Goal: Task Accomplishment & Management: Use online tool/utility

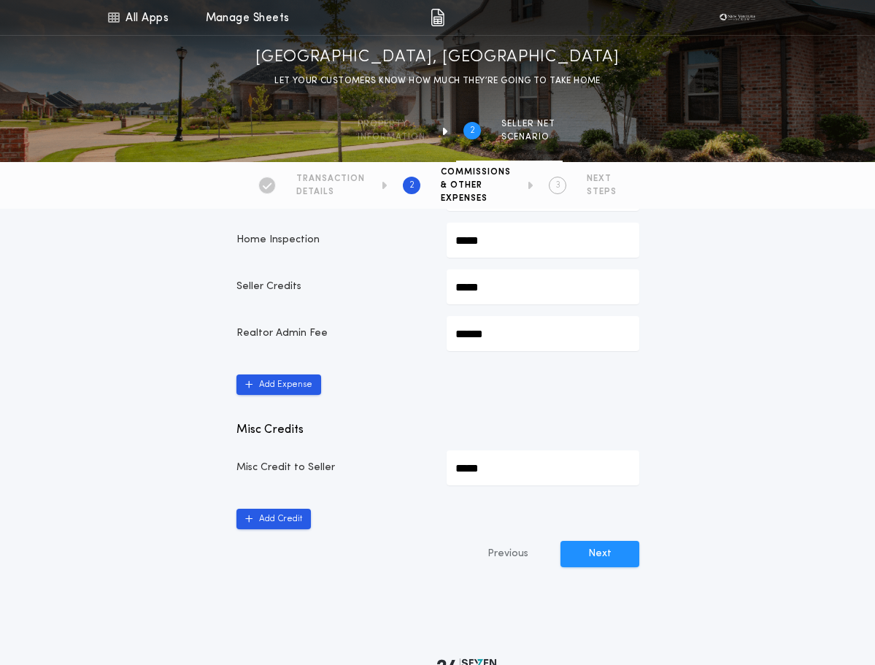
scroll to position [948, 0]
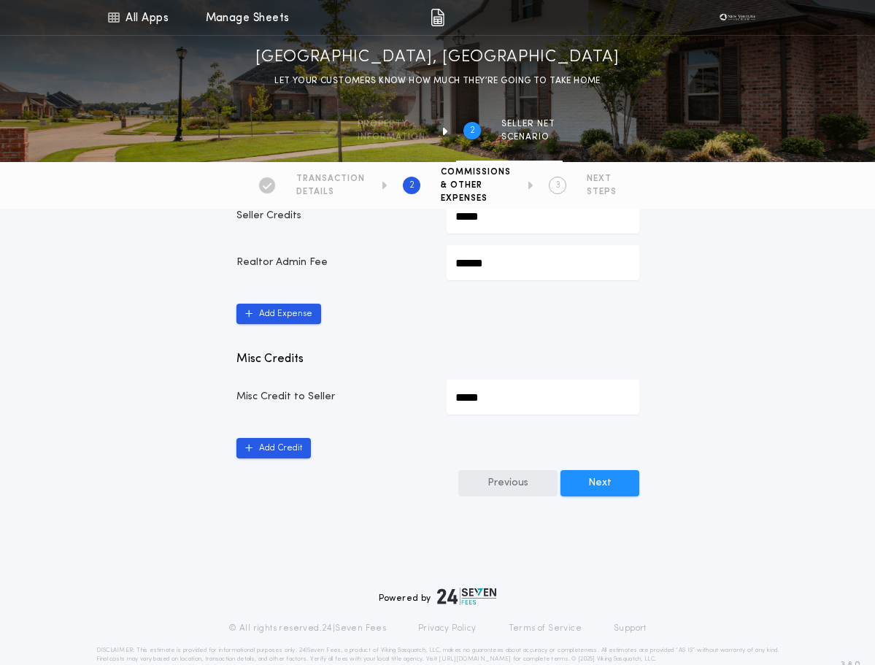
click at [523, 470] on button "Previous" at bounding box center [507, 483] width 99 height 26
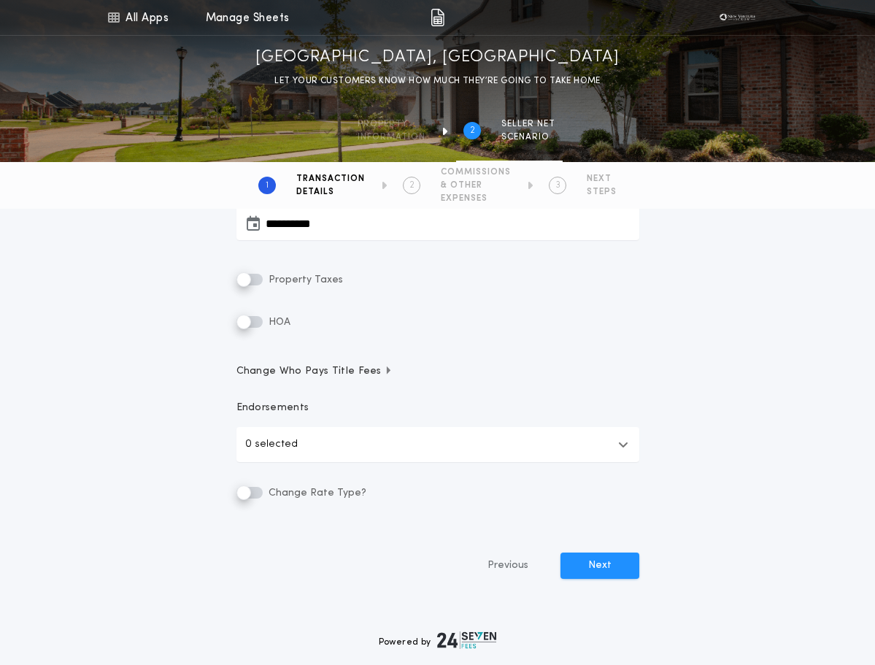
scroll to position [320, 0]
click at [624, 573] on button "Next" at bounding box center [599, 567] width 79 height 26
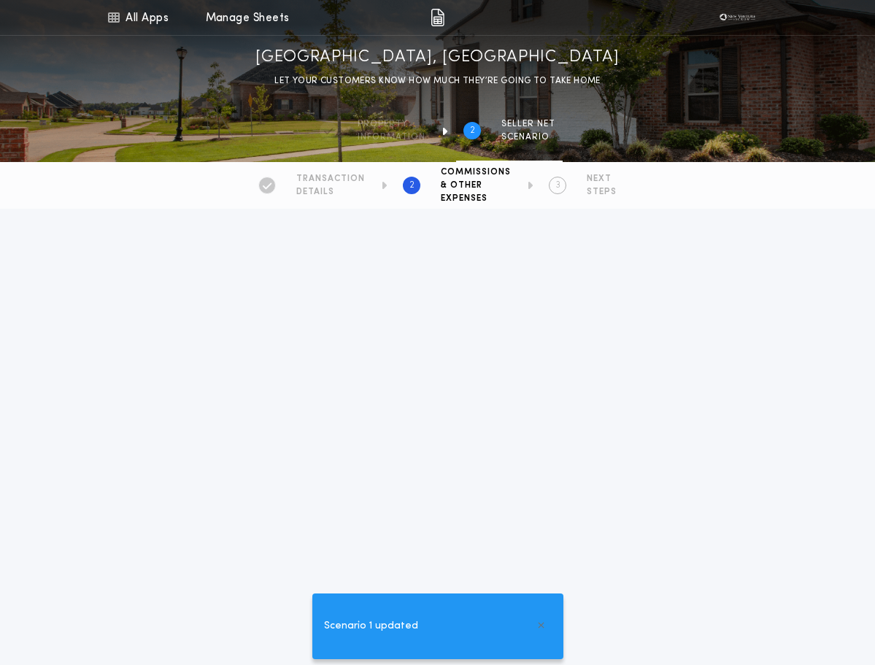
type Commission-value "*********"
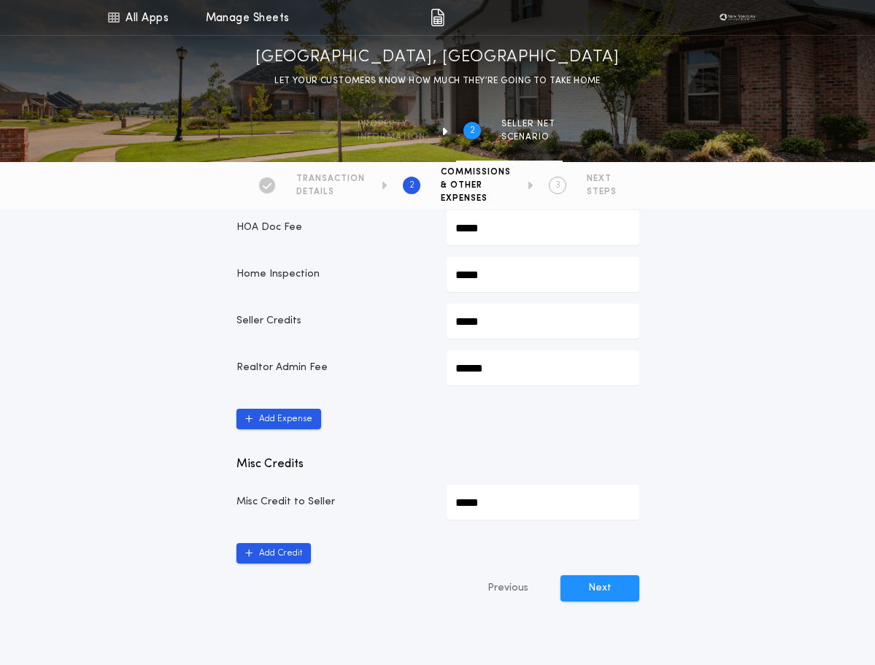
scroll to position [962, 0]
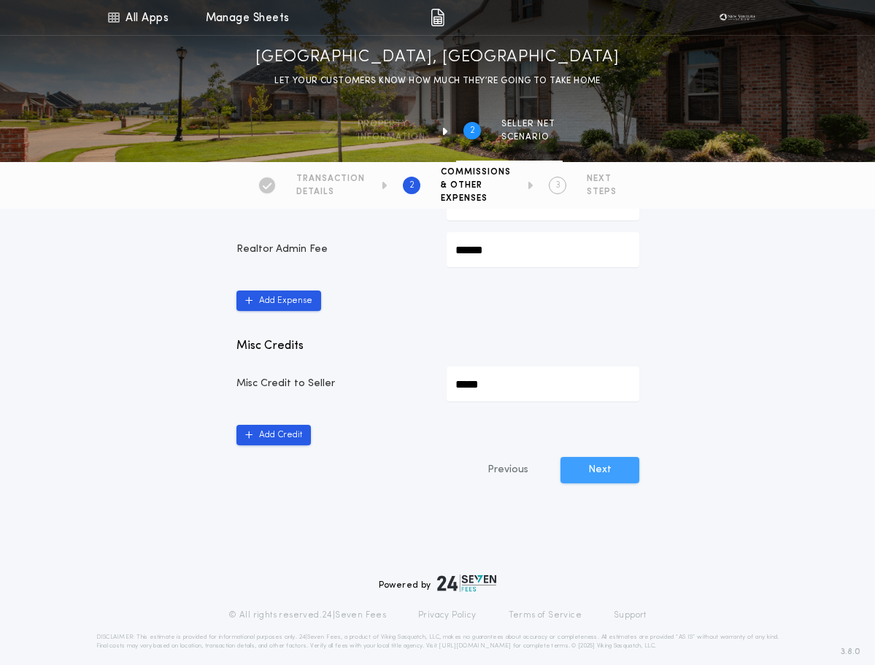
click at [597, 460] on button "Next" at bounding box center [599, 470] width 79 height 26
